Goal: Task Accomplishment & Management: Use online tool/utility

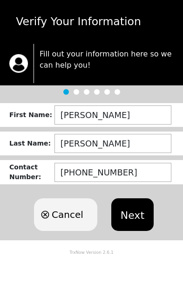
click at [131, 220] on button "Next" at bounding box center [133, 214] width 42 height 33
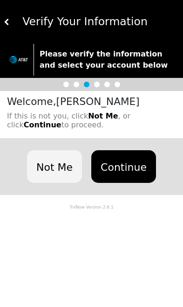
click at [126, 169] on button "Continue" at bounding box center [124, 166] width 65 height 33
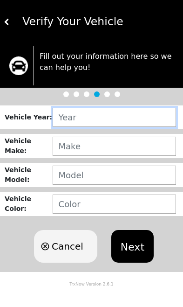
click at [105, 108] on input "text" at bounding box center [115, 117] width 124 height 19
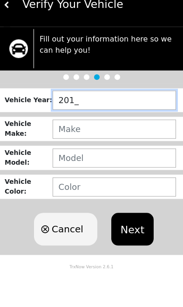
type input "2017"
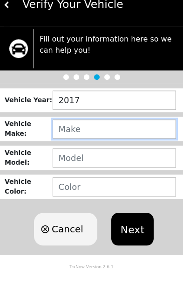
click at [120, 137] on input "text" at bounding box center [115, 146] width 124 height 19
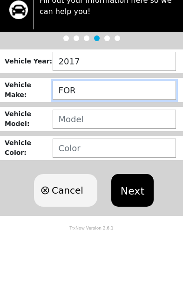
type input "FORD"
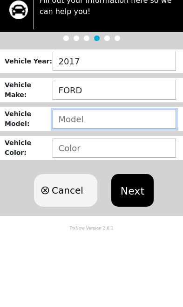
click at [121, 166] on input "text" at bounding box center [115, 175] width 124 height 19
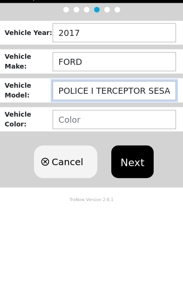
type input "POLICE I TERCEPTOR SESAN"
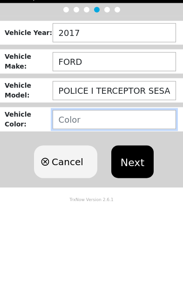
click at [129, 195] on input "text" at bounding box center [115, 204] width 124 height 19
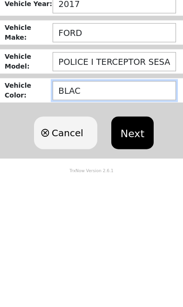
type input "BLACK"
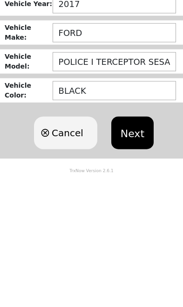
click at [139, 230] on button "Next" at bounding box center [133, 246] width 42 height 33
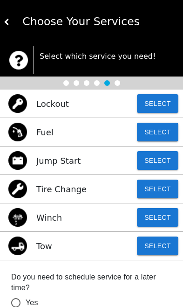
click at [166, 162] on button "Select" at bounding box center [158, 160] width 42 height 19
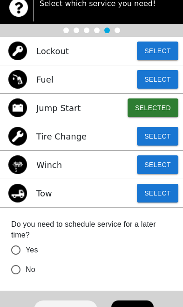
scroll to position [104, 0]
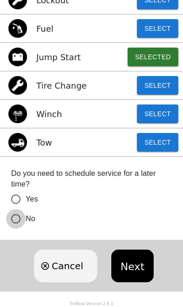
click at [19, 212] on input "No" at bounding box center [16, 219] width 20 height 20
radio input "false"
click at [132, 271] on button "Next" at bounding box center [133, 266] width 42 height 33
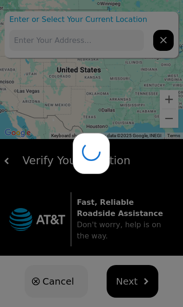
type input "[STREET_ADDRESS]"
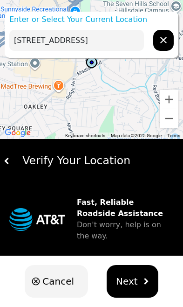
click at [136, 281] on button "Next" at bounding box center [133, 281] width 52 height 33
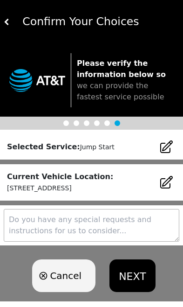
click at [139, 272] on button "NEXT" at bounding box center [133, 276] width 46 height 33
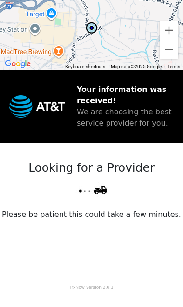
click at [113, 265] on div "Looking for a Provider Please be patient this could take a few minutes." at bounding box center [91, 209] width 183 height 133
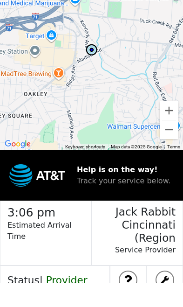
scroll to position [12, 0]
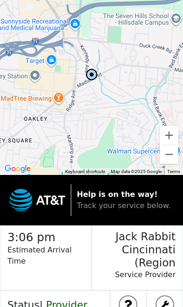
click at [32, 302] on h4 "Status | Provider Accepted" at bounding box center [54, 311] width 109 height 24
click at [33, 306] on h4 "Status | Provider Accepted" at bounding box center [54, 311] width 109 height 24
